Goal: Transaction & Acquisition: Purchase product/service

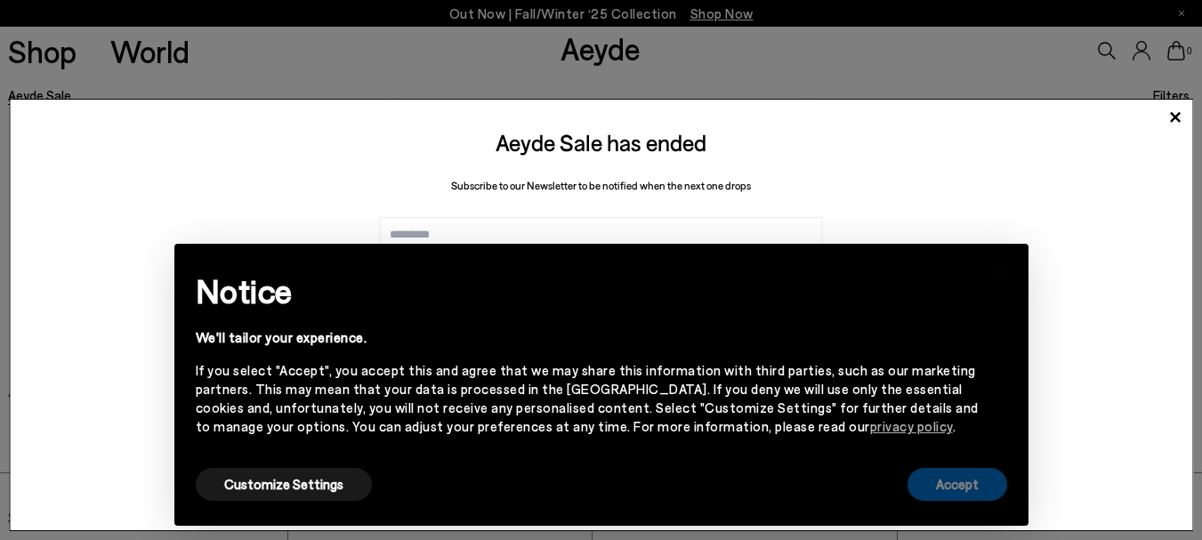
scroll to position [298, 0]
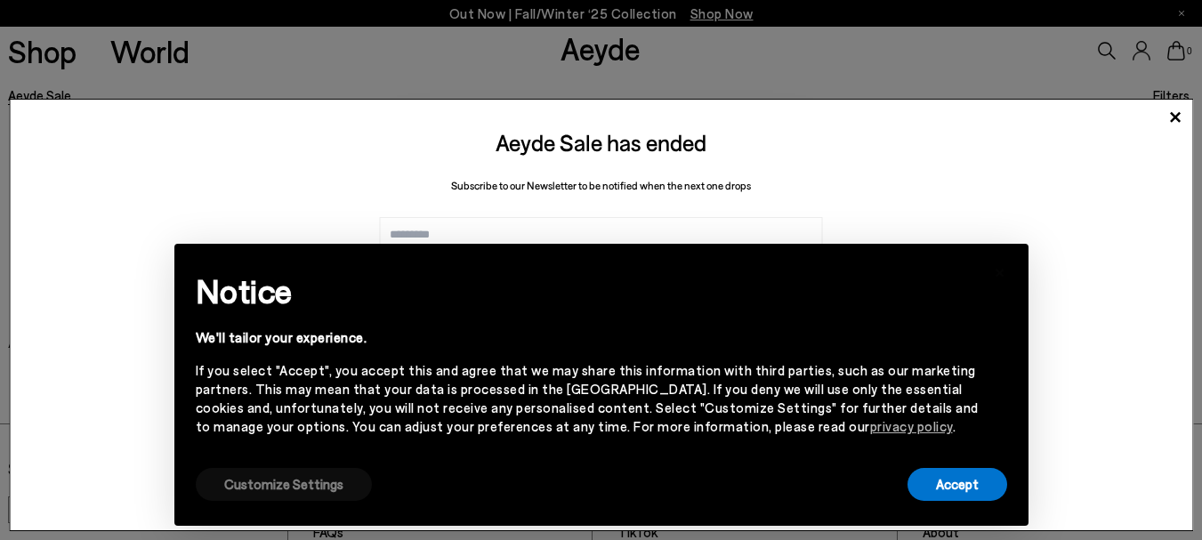
click at [302, 489] on button "Customize Settings" at bounding box center [284, 484] width 176 height 33
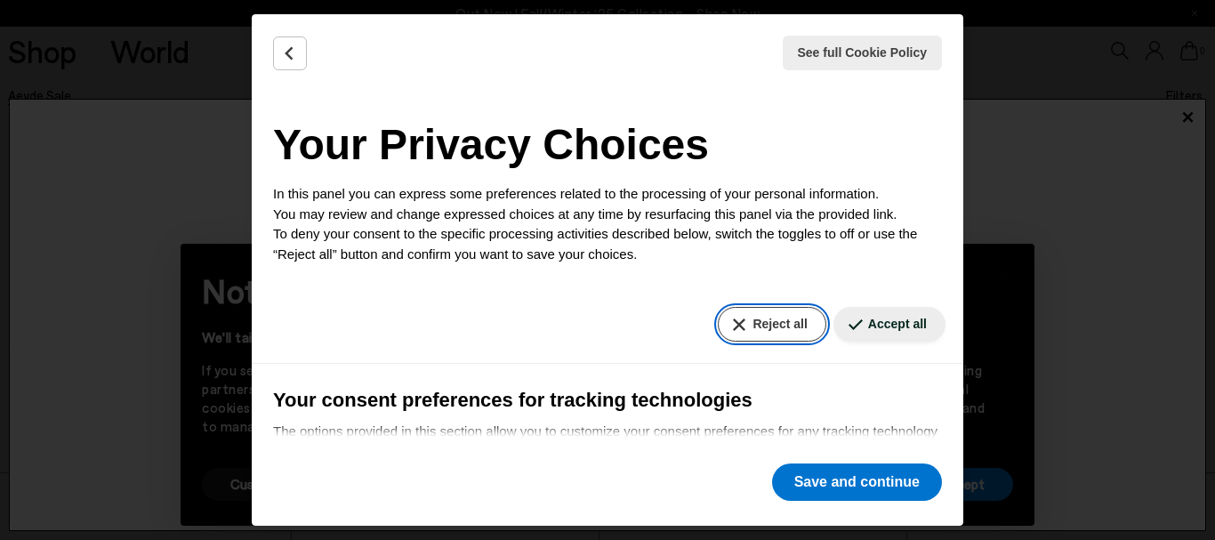
click at [761, 324] on button "Reject all" at bounding box center [772, 324] width 108 height 35
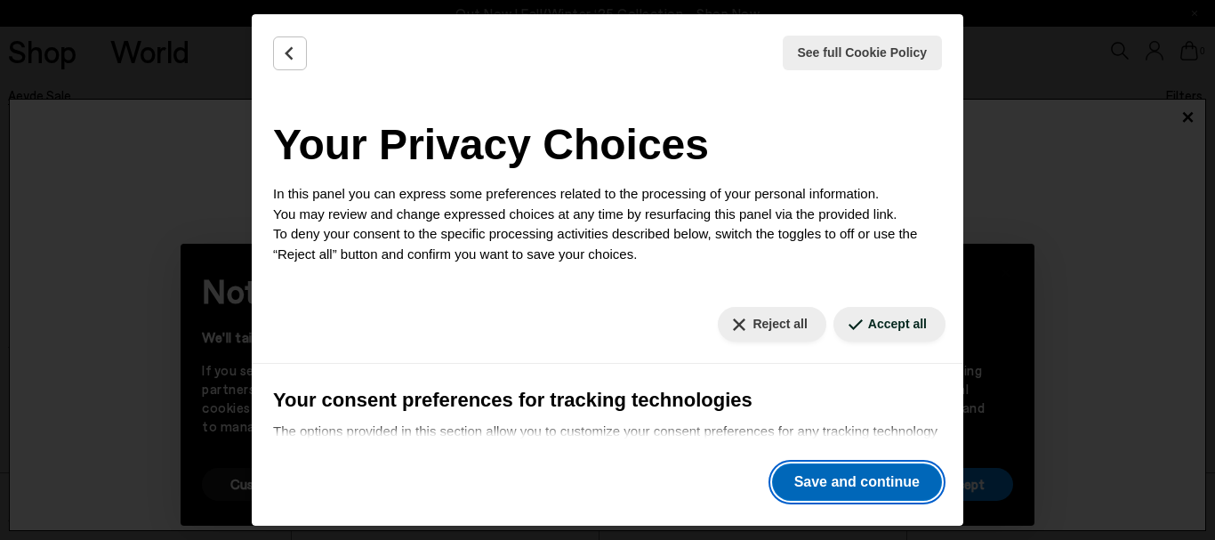
click at [863, 483] on button "Save and continue" at bounding box center [857, 481] width 170 height 37
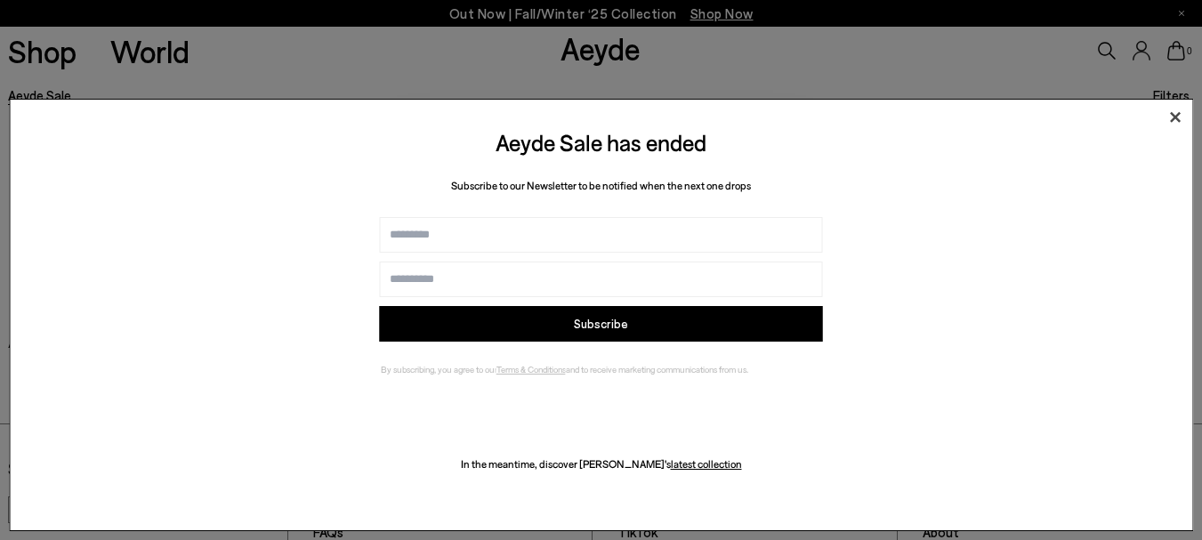
click at [1179, 117] on icon at bounding box center [1174, 117] width 27 height 27
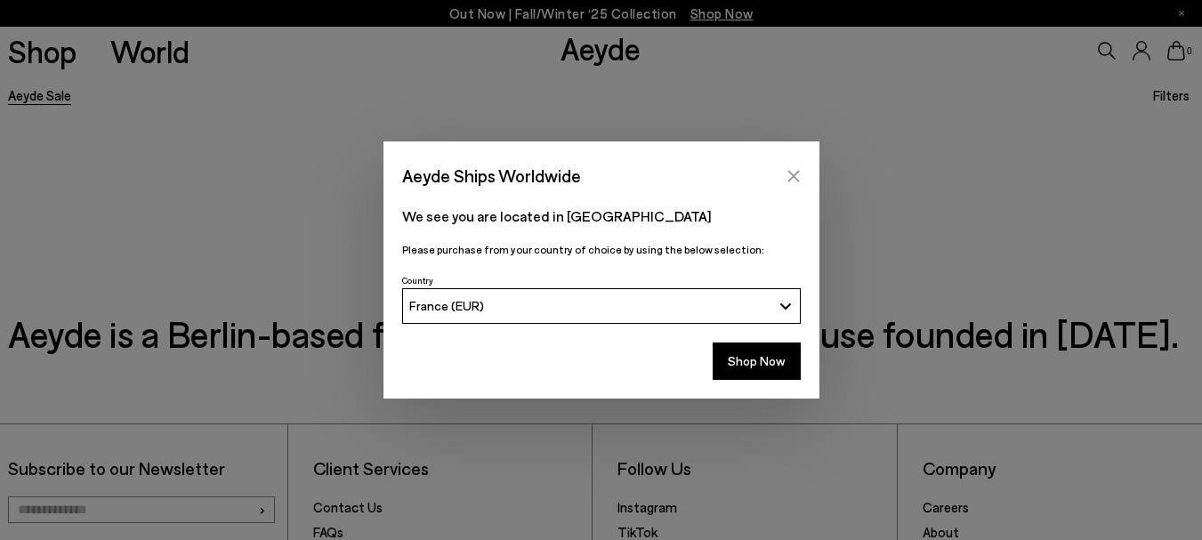
click at [797, 176] on icon "Close" at bounding box center [793, 176] width 14 height 14
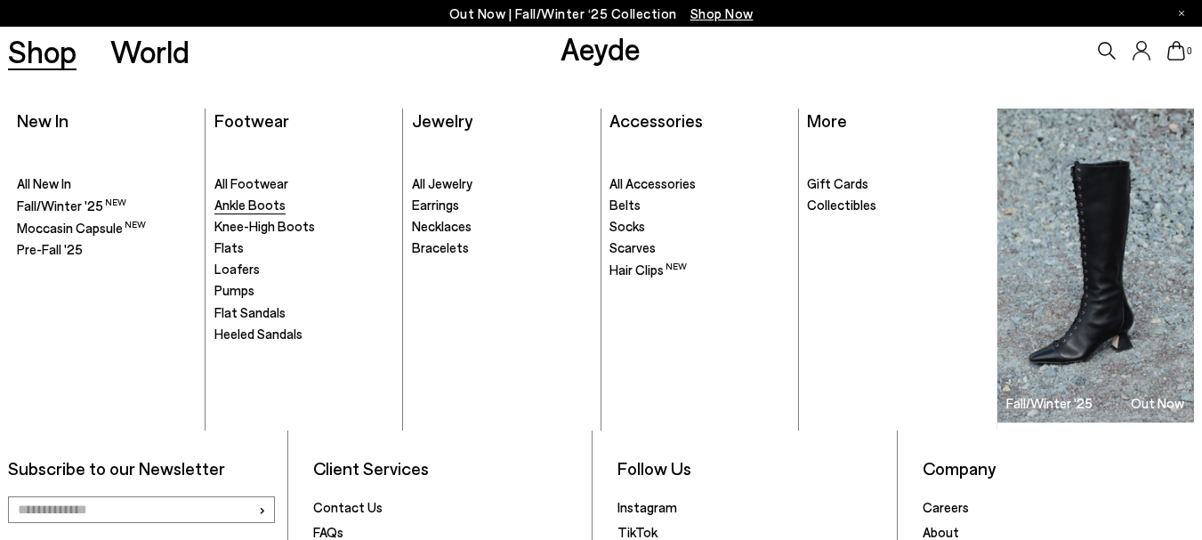
click at [254, 210] on span "Ankle Boots" at bounding box center [249, 205] width 71 height 16
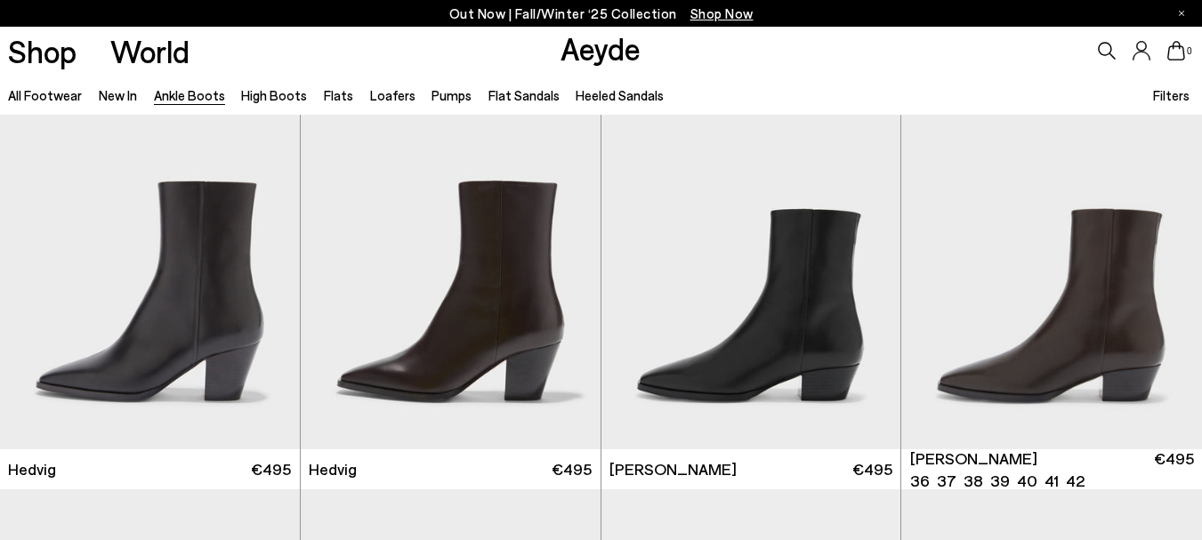
scroll to position [458, 0]
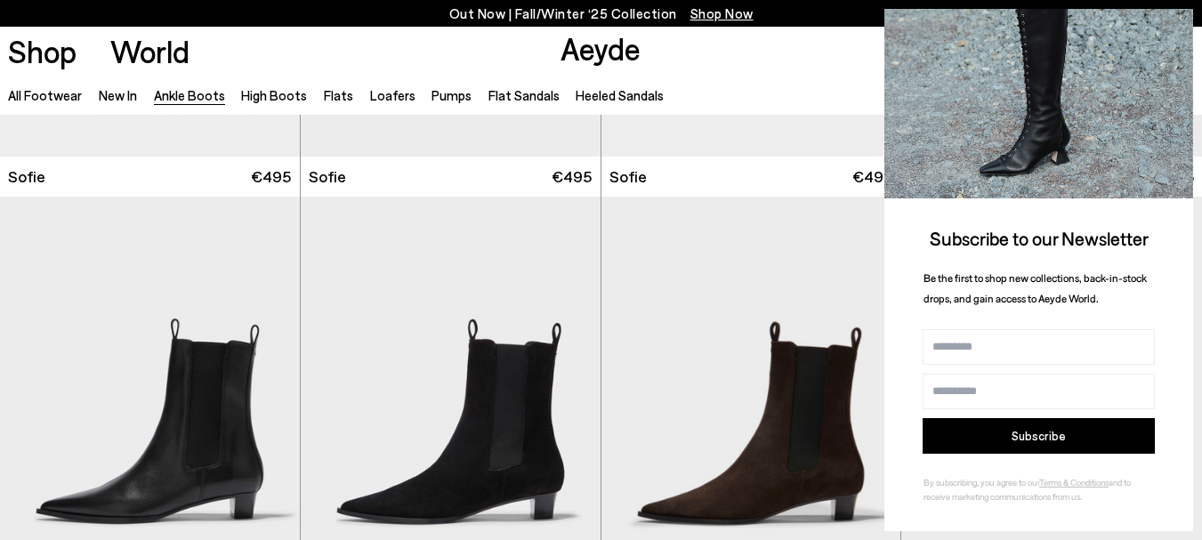
scroll to position [2017, 0]
